Goal: Task Accomplishment & Management: Manage account settings

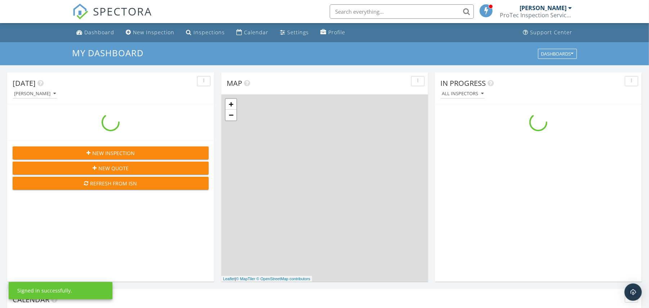
scroll to position [671, 664]
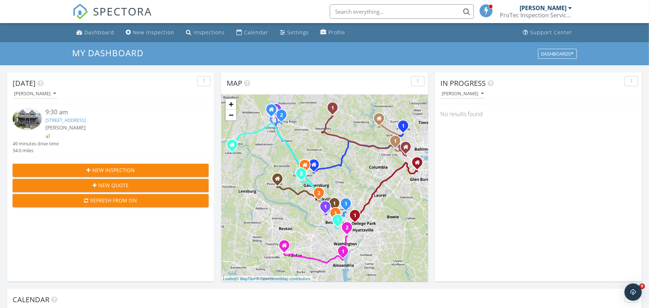
click at [104, 124] on div "[PERSON_NAME]" at bounding box center [118, 128] width 147 height 8
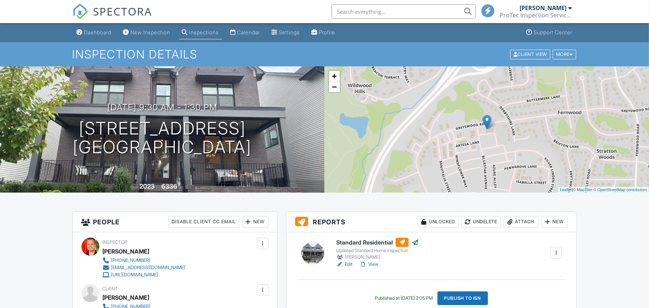
click at [523, 221] on div "Attach" at bounding box center [521, 222] width 35 height 12
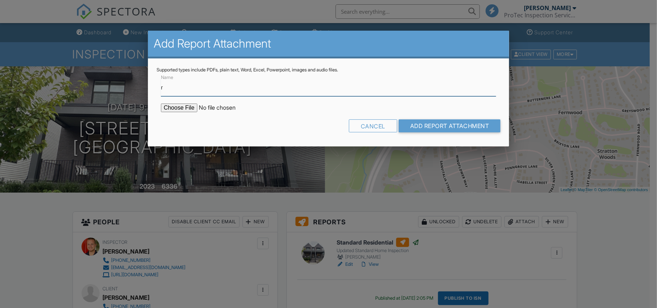
type input "Radon Test"
click at [180, 109] on input "file" at bounding box center [222, 107] width 123 height 9
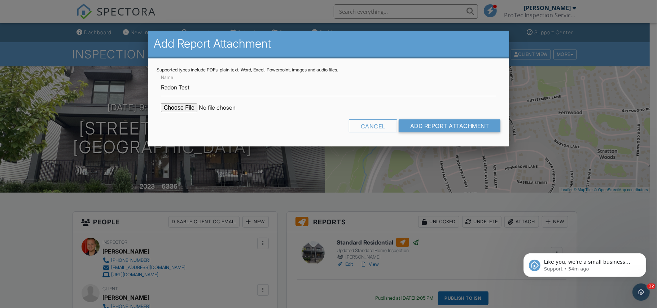
type input "C:\fakepath\6908-Greyswood-Rd202509271425.pdf"
click at [425, 128] on input "Add Report Attachment" at bounding box center [449, 125] width 102 height 13
